Goal: Transaction & Acquisition: Subscribe to service/newsletter

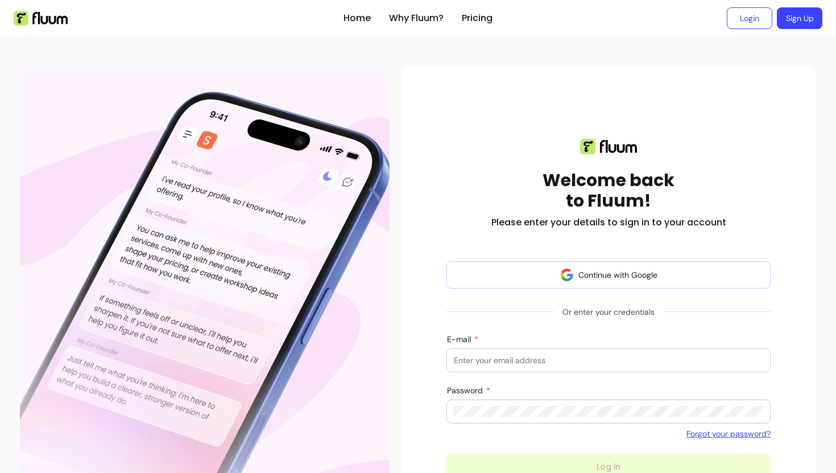
click at [792, 10] on link "Sign Up" at bounding box center [800, 18] width 46 height 22
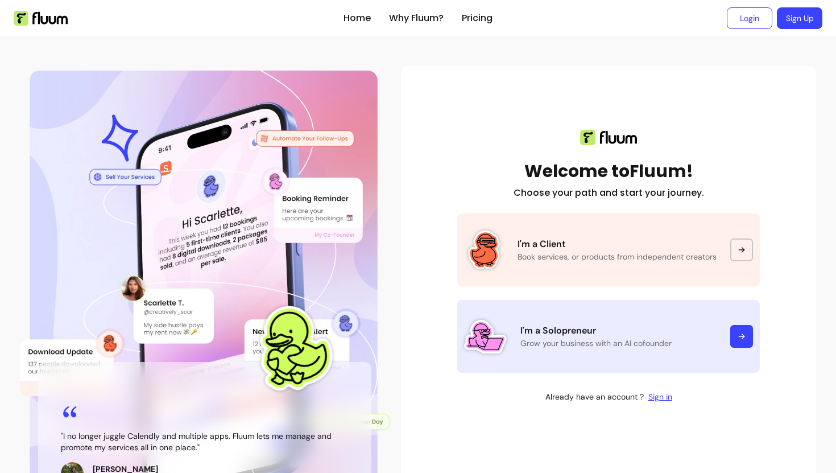
click at [551, 330] on p "I'm a Solopreneur" at bounding box center [618, 331] width 196 height 14
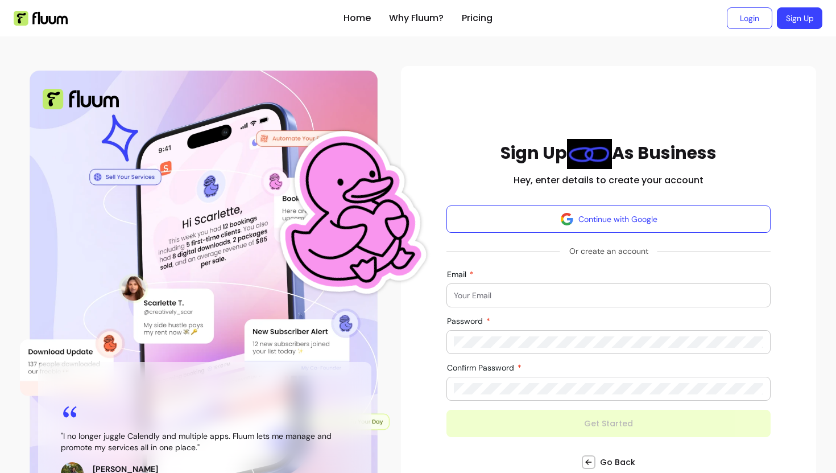
scroll to position [50, 0]
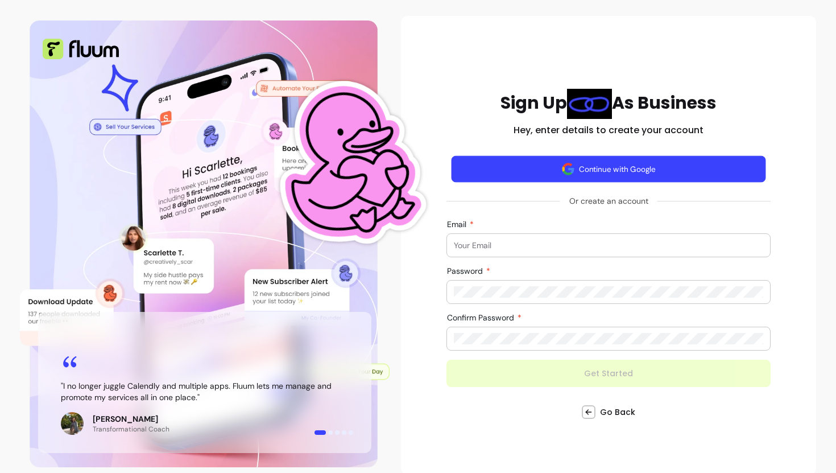
click at [561, 164] on img "button" at bounding box center [567, 168] width 13 height 13
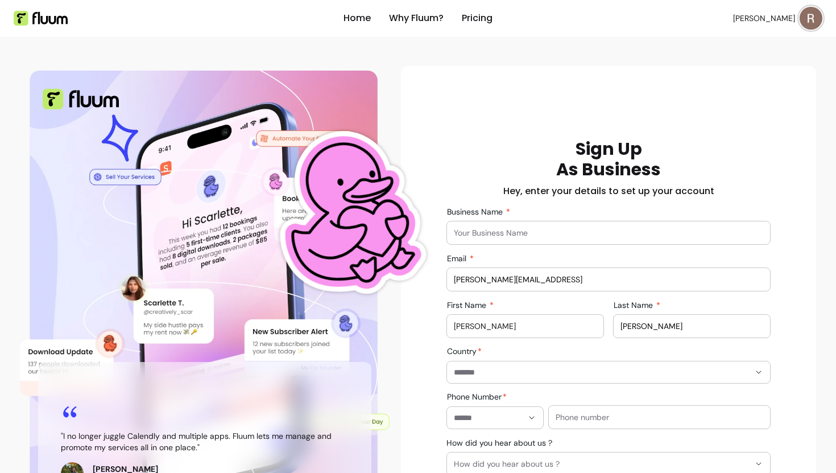
click at [552, 235] on input "Business Name" at bounding box center [608, 232] width 309 height 11
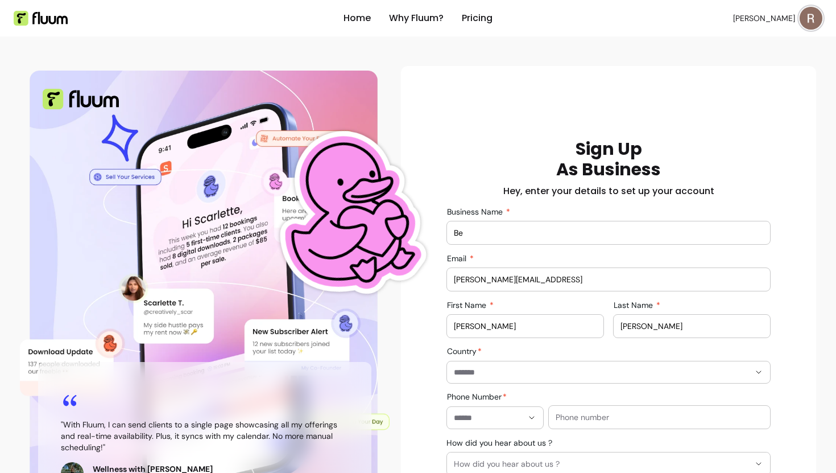
type input "B"
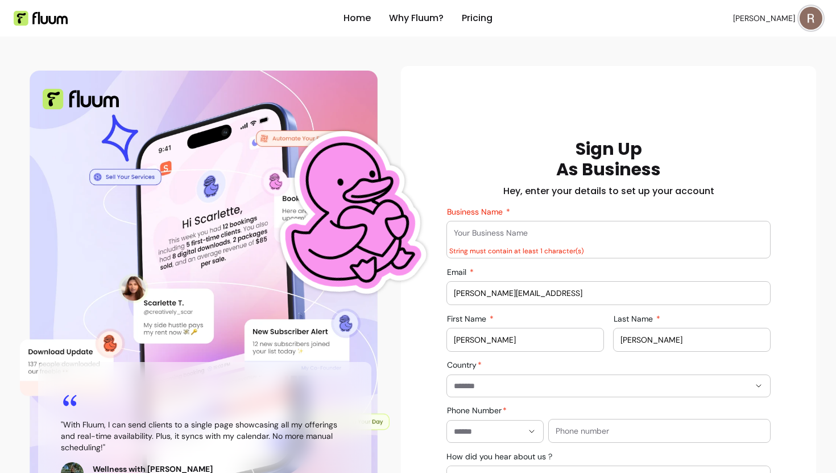
click at [565, 231] on input "Business Name" at bounding box center [608, 232] width 309 height 11
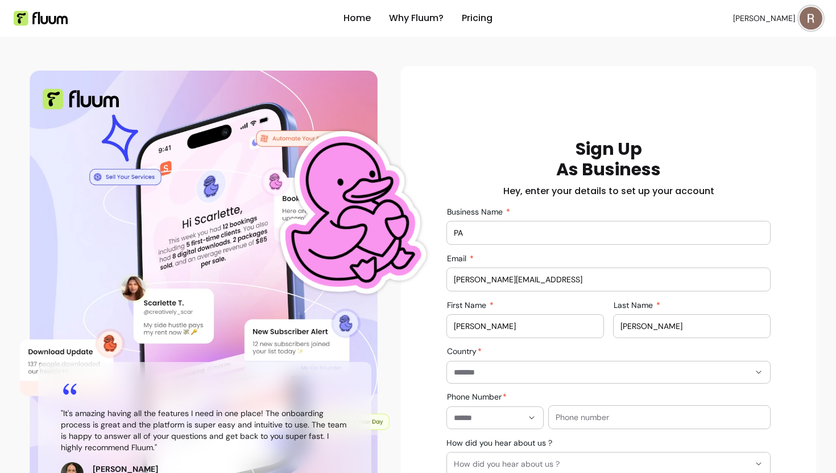
type input "P"
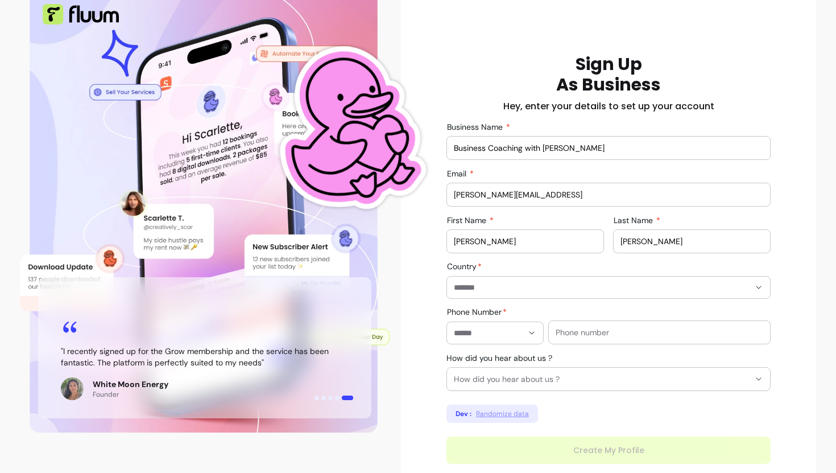
scroll to position [90, 0]
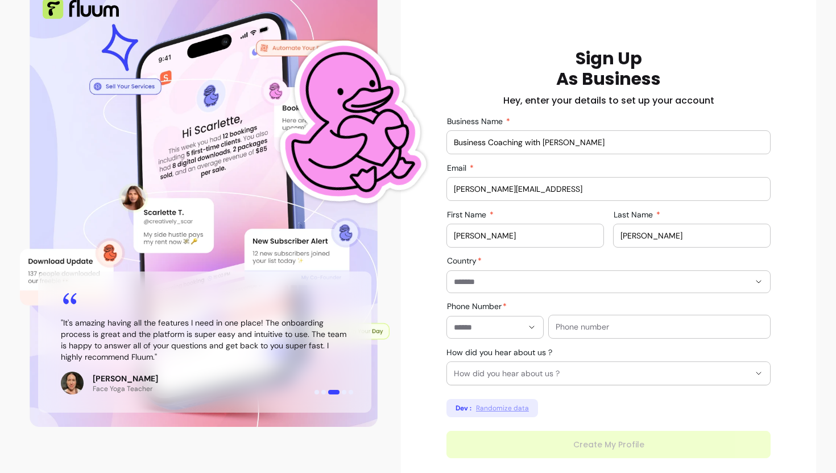
type input "Business Coaching with [PERSON_NAME]"
click at [476, 280] on input "Country" at bounding box center [593, 281] width 278 height 11
click at [421, 251] on div "**********" at bounding box center [608, 253] width 397 height 410
